Goal: Check status: Check status

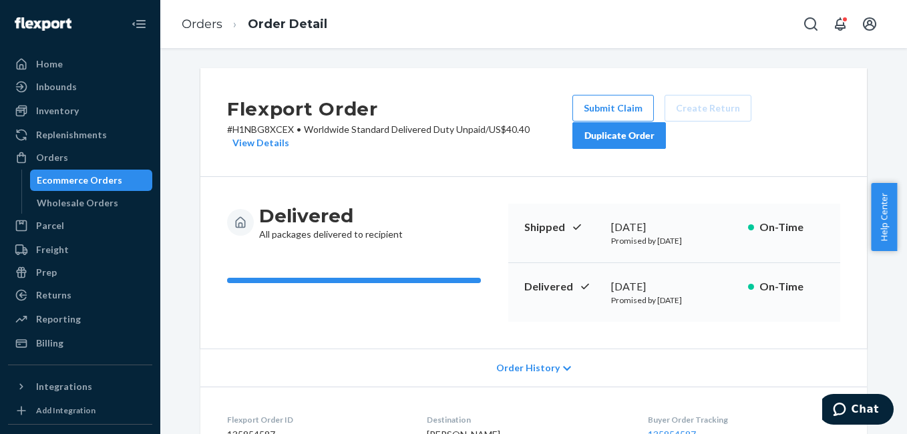
scroll to position [467, 0]
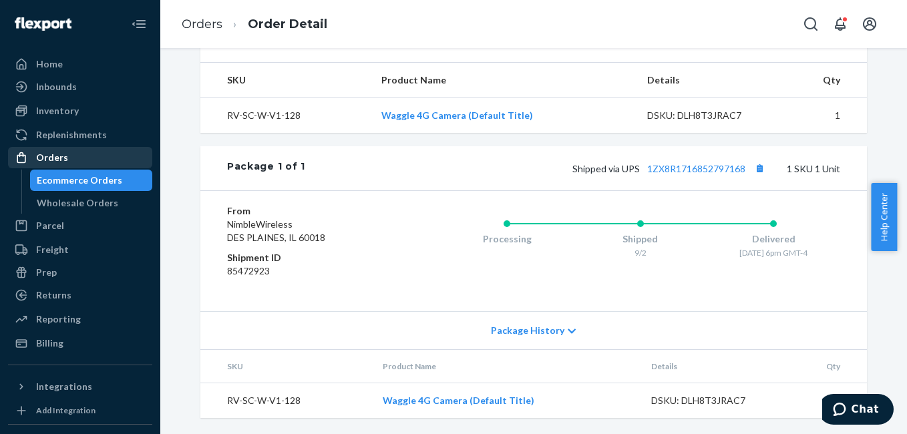
click at [67, 159] on div "Orders" at bounding box center [80, 157] width 142 height 19
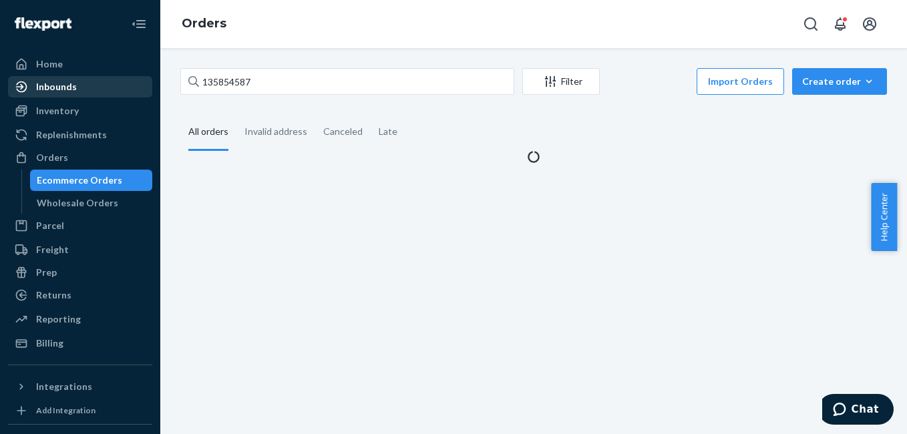
click at [77, 85] on div "Inbounds" at bounding box center [80, 86] width 142 height 19
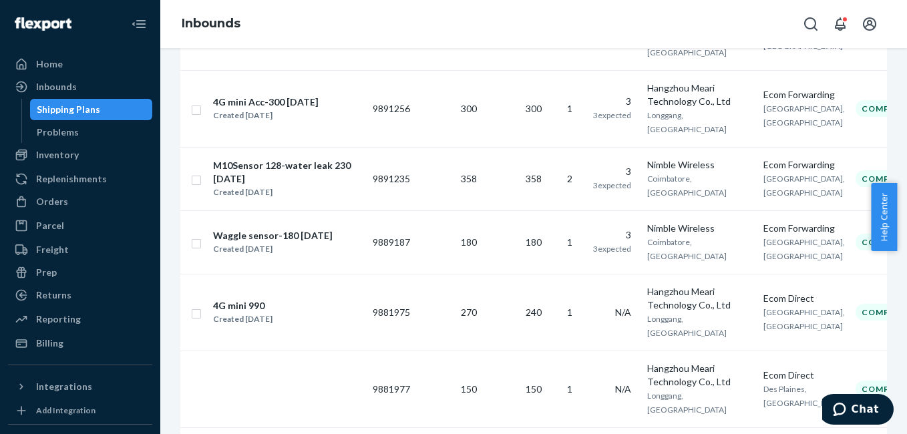
scroll to position [1309, 0]
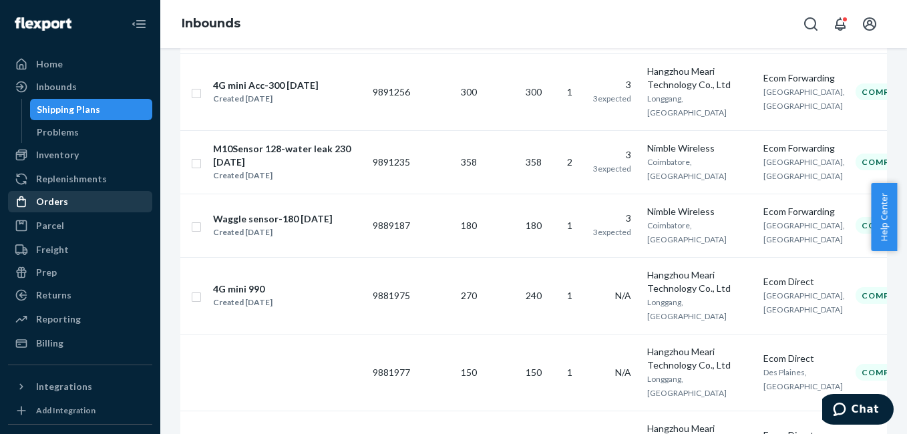
click at [90, 196] on div "Orders" at bounding box center [80, 201] width 142 height 19
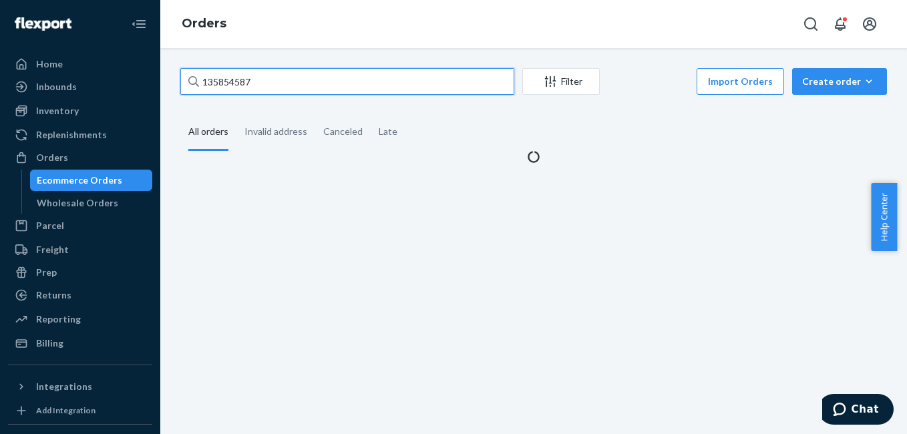
click at [275, 81] on input "135854587" at bounding box center [347, 81] width 334 height 27
paste input "REP-44451"
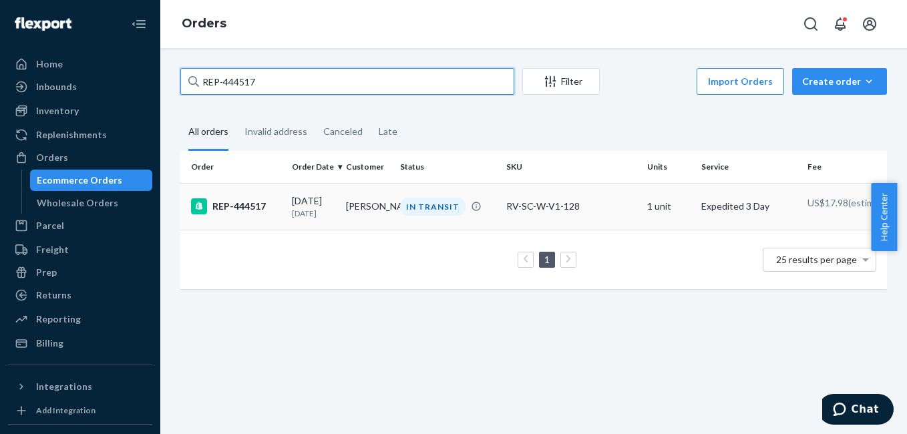
type input "REP-444517"
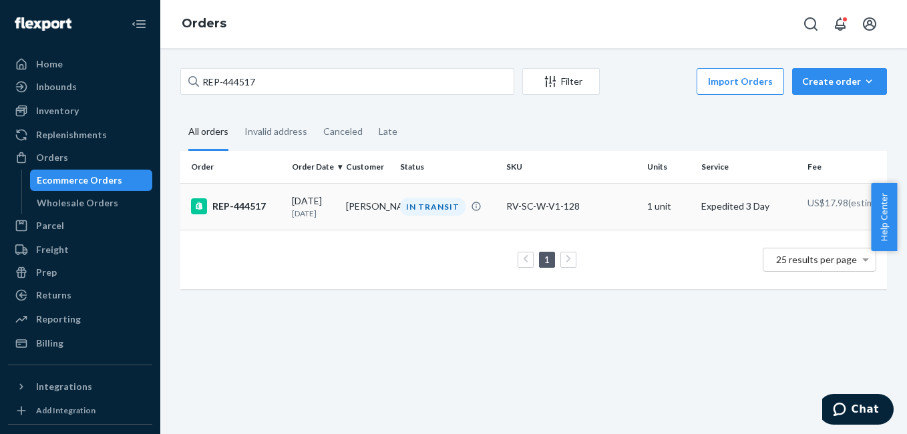
click at [241, 211] on div "REP-444517" at bounding box center [236, 206] width 90 height 16
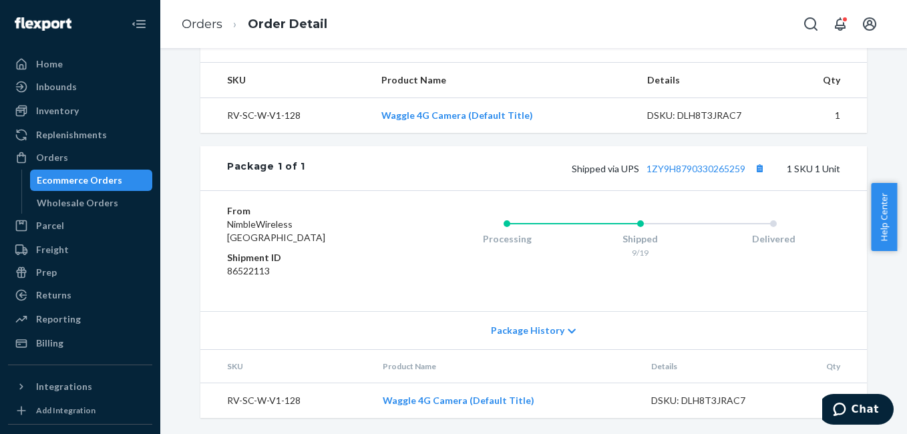
scroll to position [485, 0]
click at [684, 174] on link "1ZY9H8790330265259" at bounding box center [695, 168] width 99 height 11
drag, startPoint x: 639, startPoint y: 209, endPoint x: 748, endPoint y: 203, distance: 109.7
click at [748, 190] on div "Package 1 of 1 Shipped via UPS 1ZY9H8790330265259 1 SKU 1 Unit" at bounding box center [533, 168] width 666 height 44
copy link "1ZY9H8790330265259"
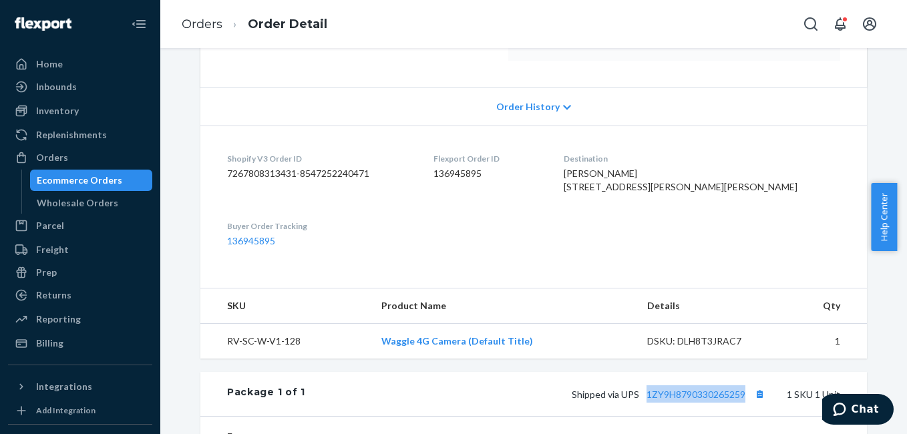
scroll to position [209, 0]
